Goal: Find contact information: Find contact information

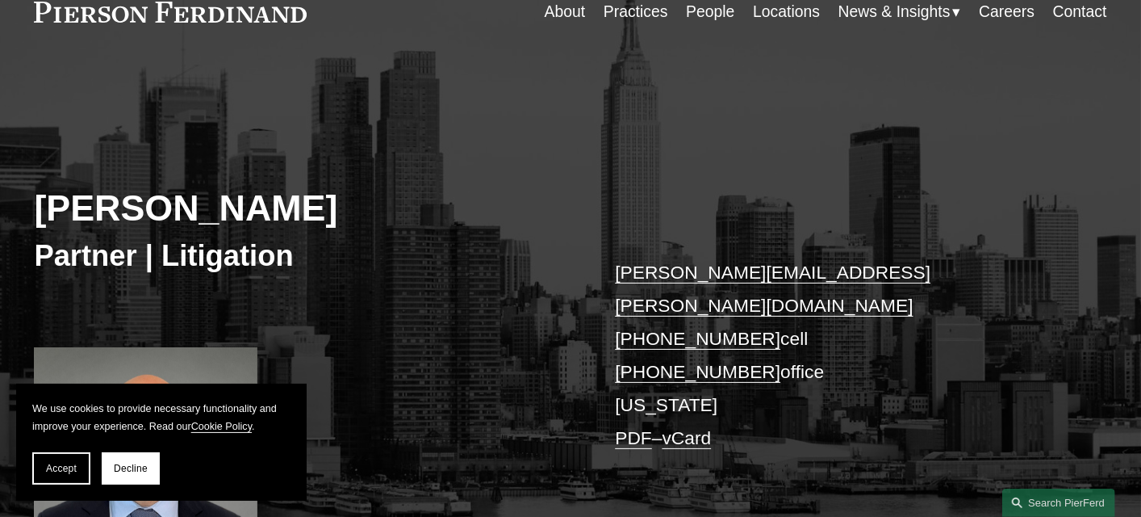
scroll to position [81, 0]
click at [773, 10] on link "Locations" at bounding box center [786, 10] width 67 height 31
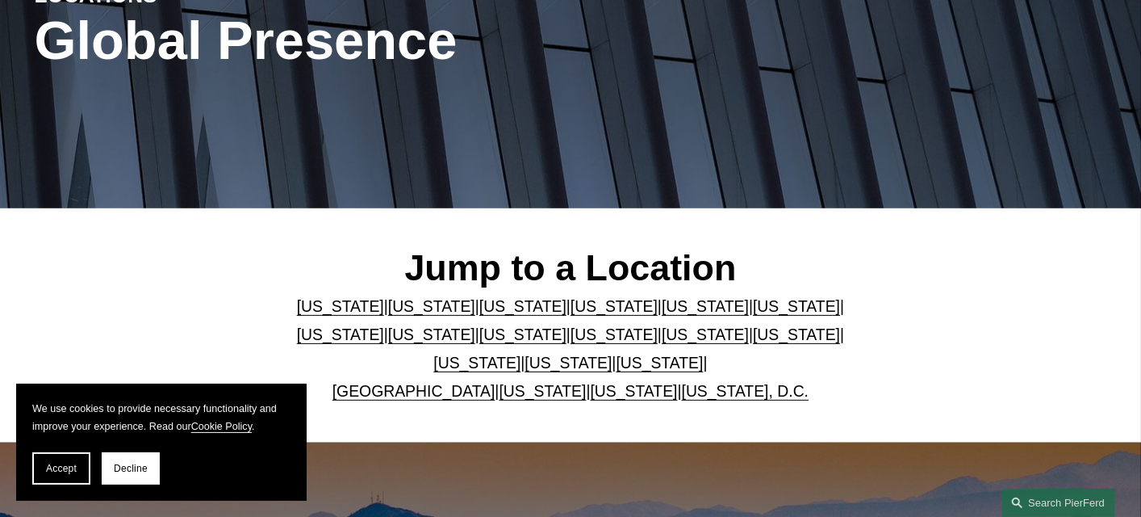
scroll to position [242, 0]
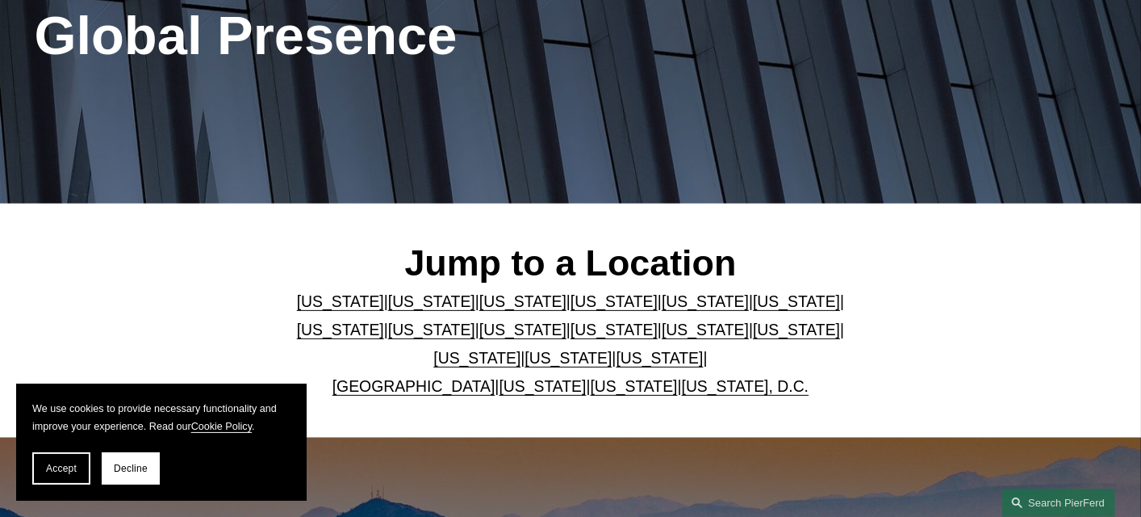
click at [662, 331] on link "[US_STATE]" at bounding box center [705, 329] width 87 height 18
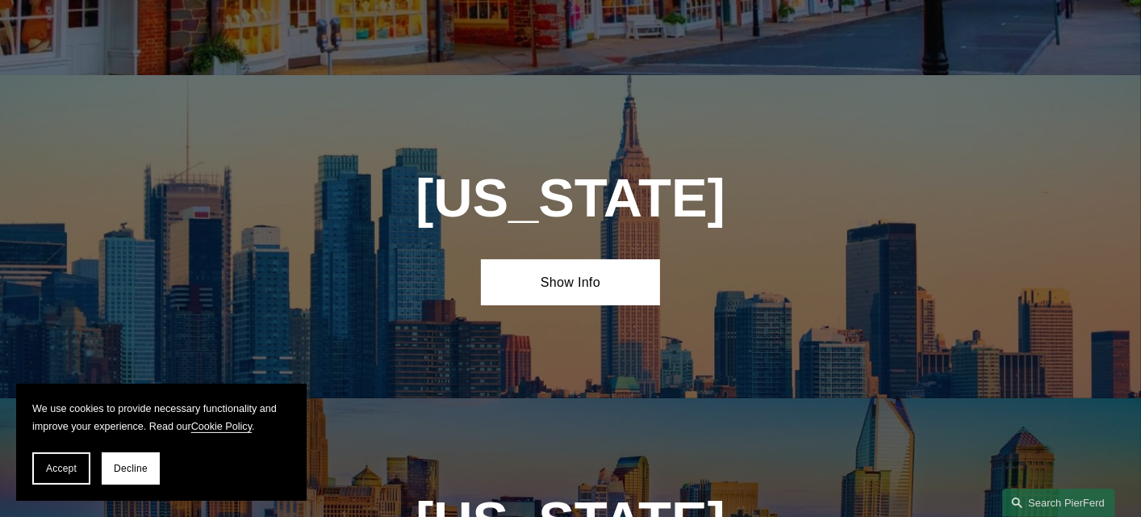
scroll to position [3948, 0]
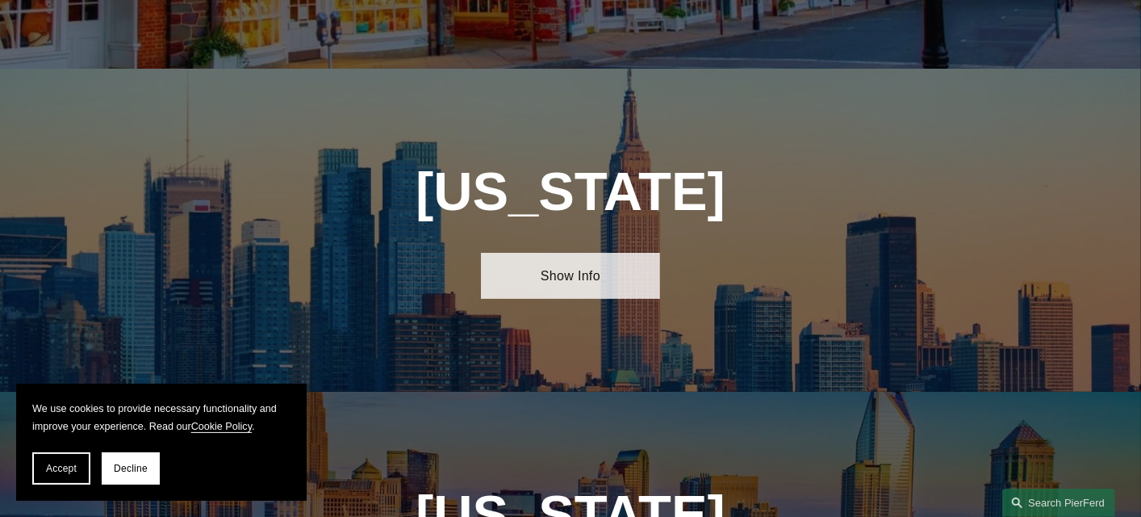
click at [605, 253] on link "Show Info" at bounding box center [570, 276] width 179 height 46
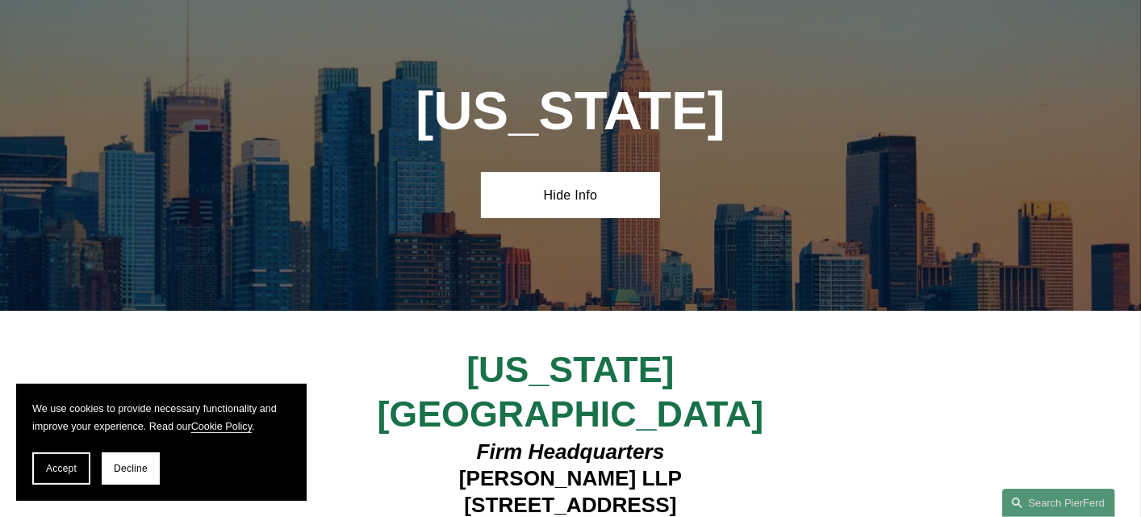
scroll to position [4110, 0]
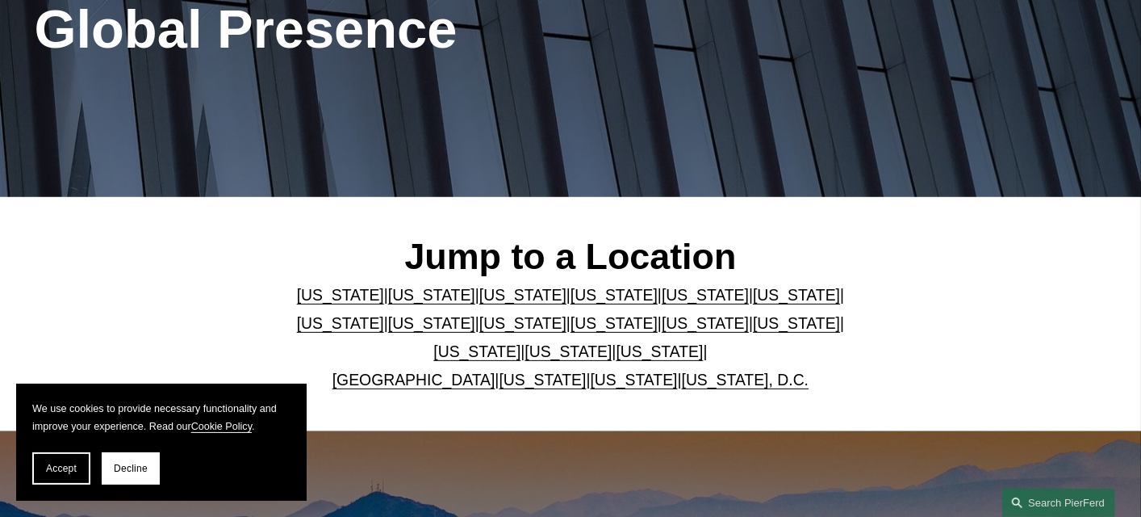
scroll to position [242, 0]
